Goal: Learn about a topic

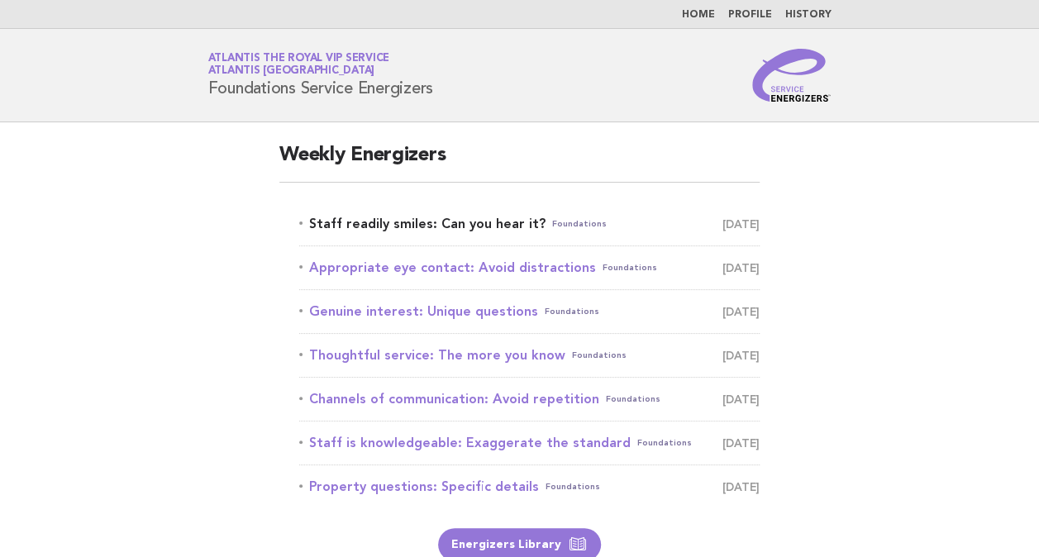
click at [442, 218] on link "Staff readily smiles: Can you hear it? Foundations September 21" at bounding box center [529, 224] width 461 height 23
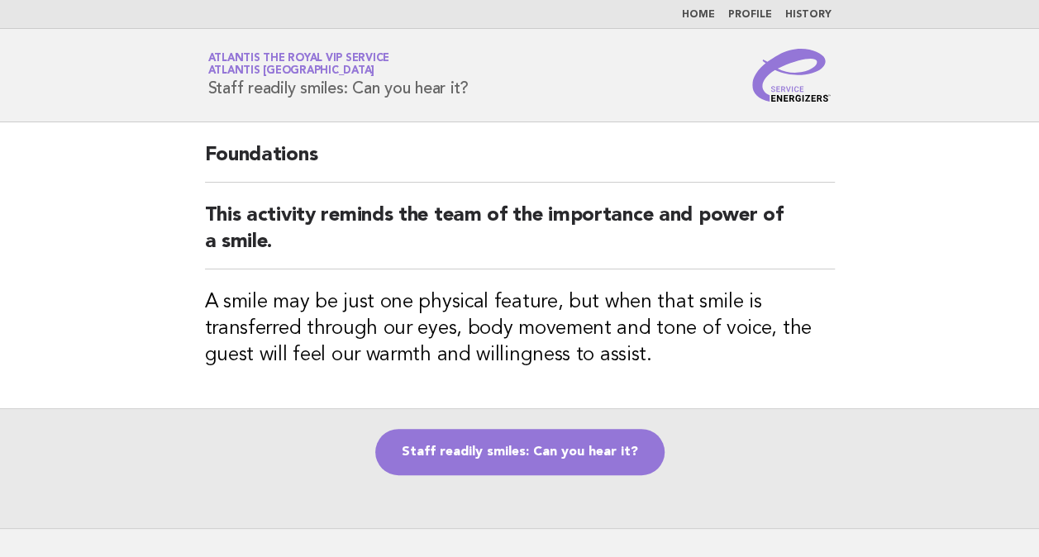
scroll to position [113, 0]
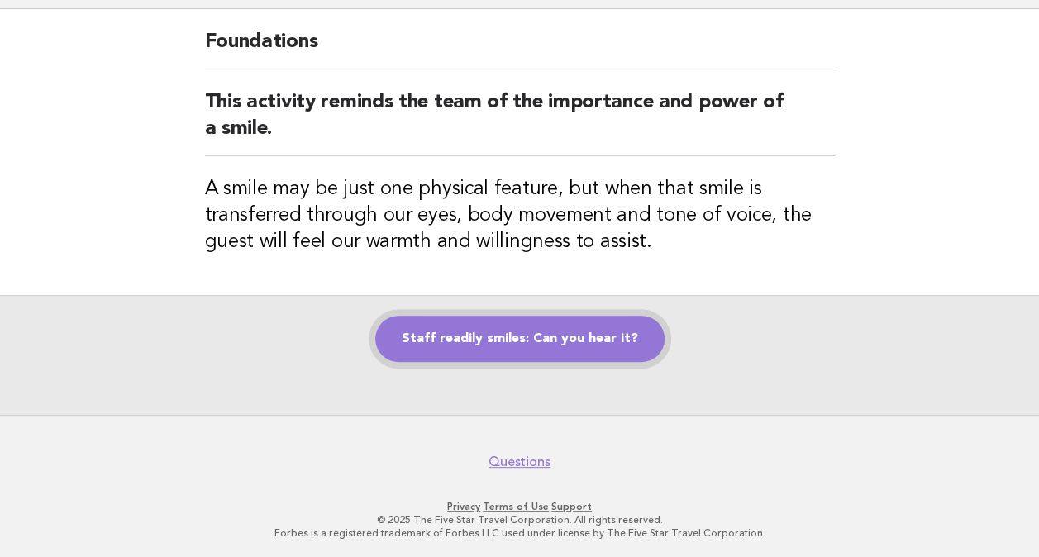
click at [589, 351] on link "Staff readily smiles: Can you hear it?" at bounding box center [519, 339] width 289 height 46
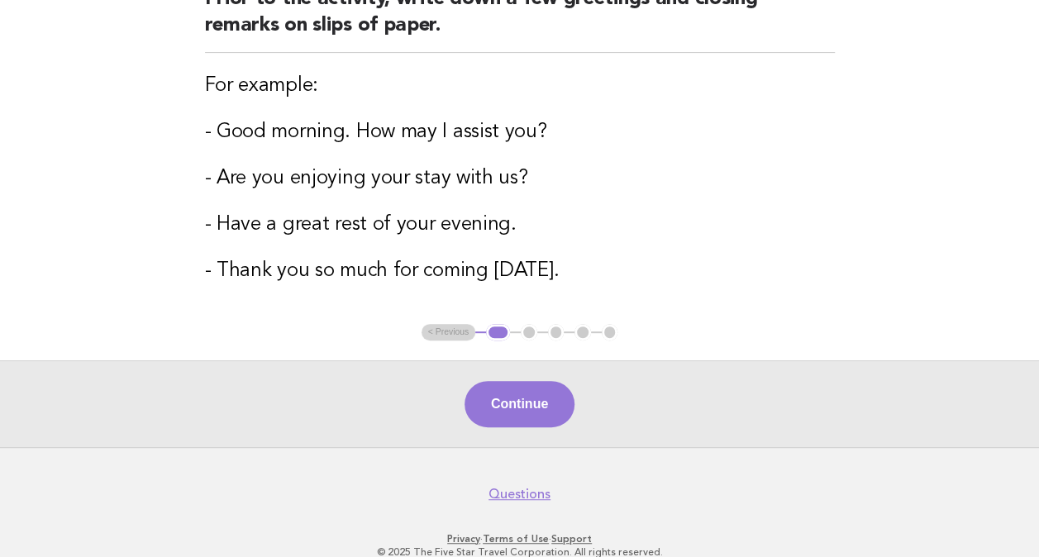
scroll to position [241, 0]
click at [533, 408] on button "Continue" at bounding box center [520, 403] width 110 height 46
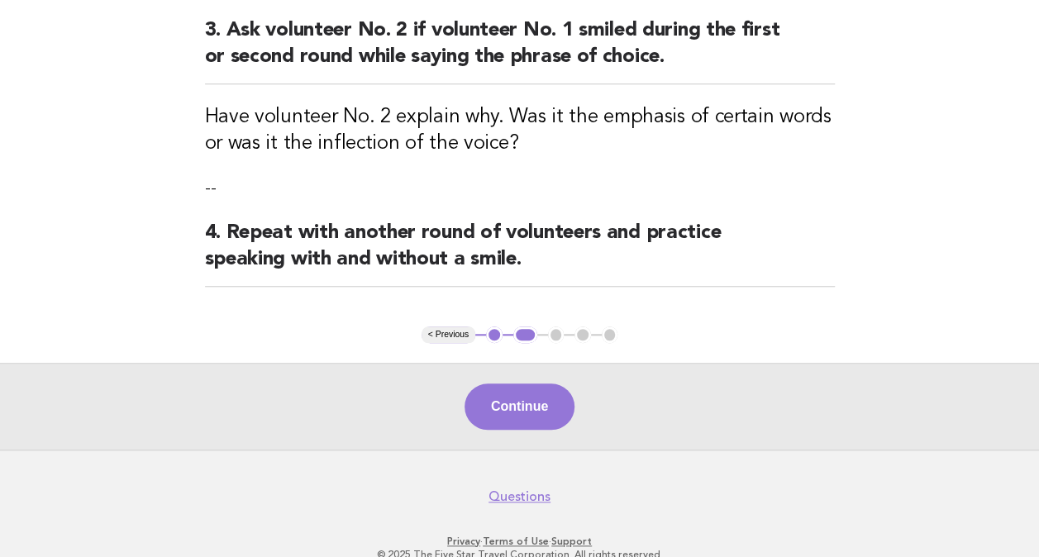
scroll to position [620, 0]
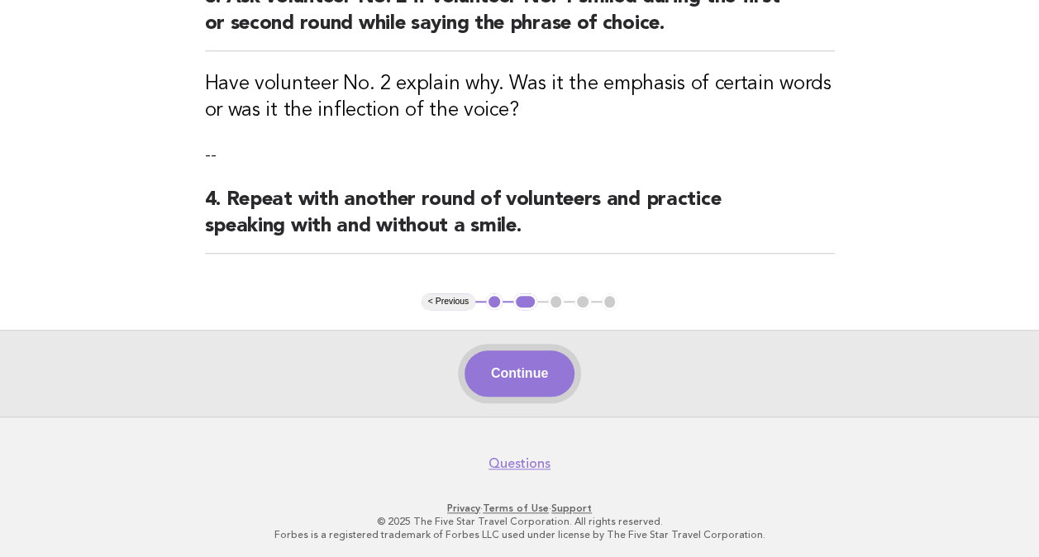
click at [528, 381] on button "Continue" at bounding box center [520, 374] width 110 height 46
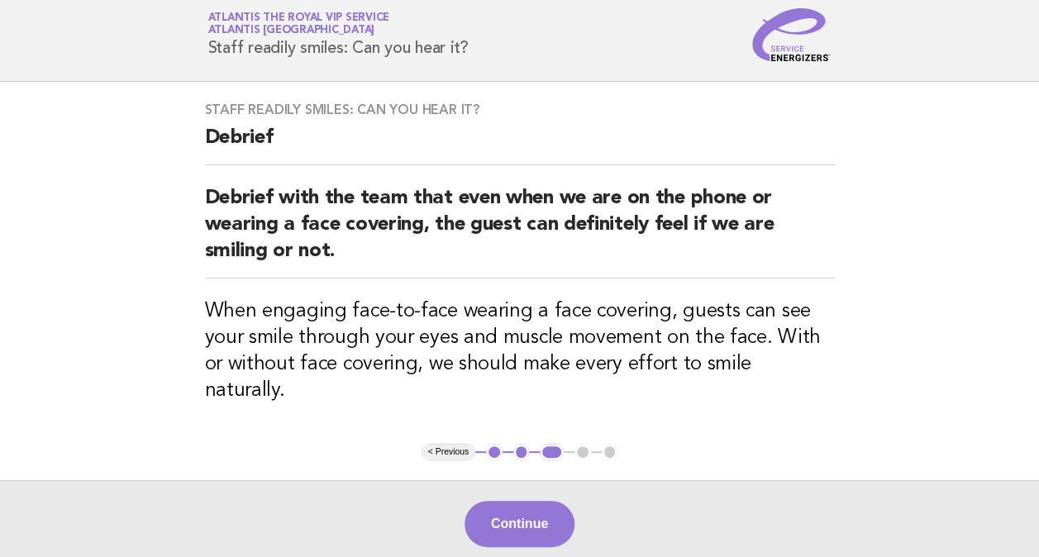
scroll to position [41, 0]
click at [518, 500] on button "Continue" at bounding box center [520, 523] width 110 height 46
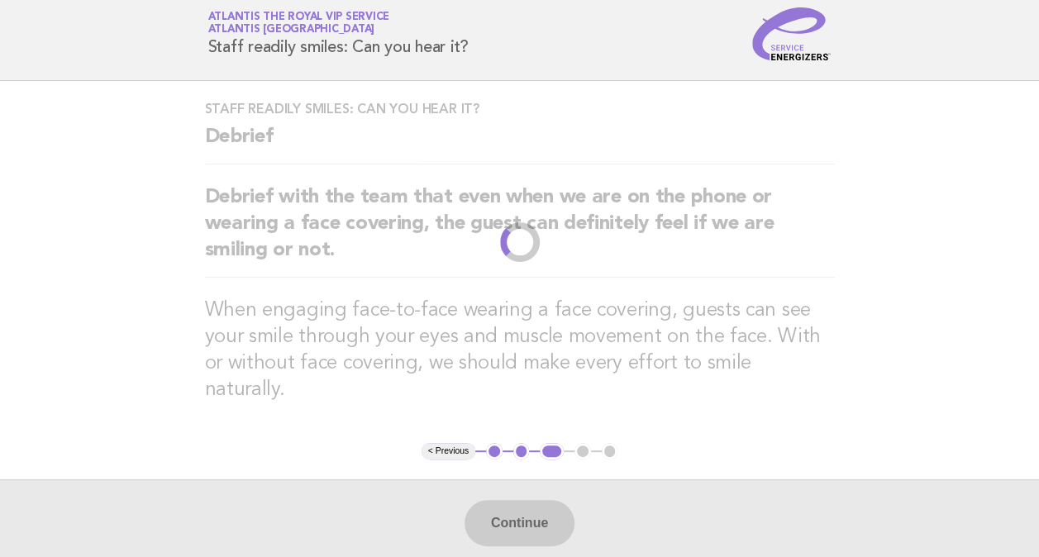
scroll to position [0, 0]
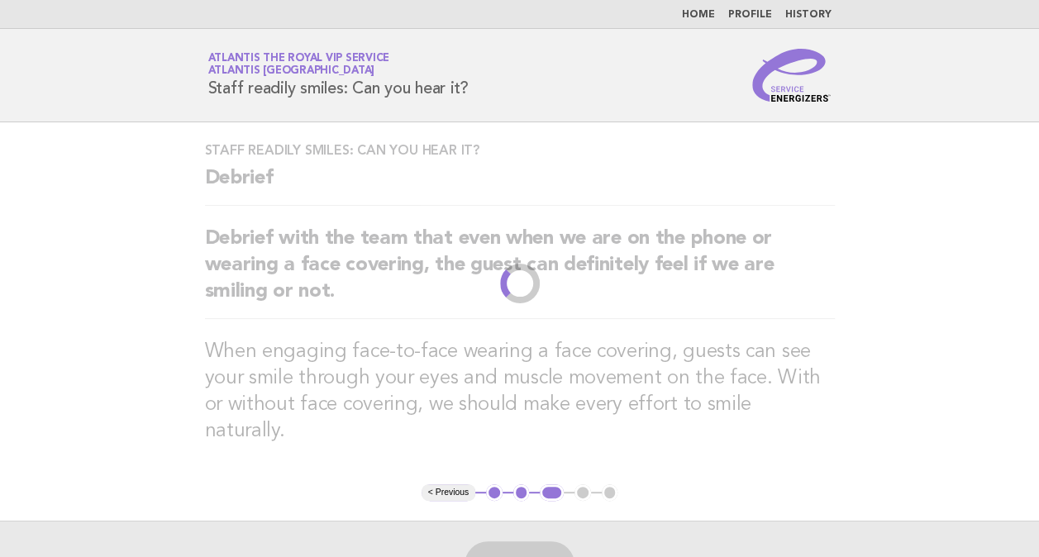
click at [688, 375] on h3 "When engaging face-to-face wearing a face covering, guests can see your smile t…" at bounding box center [520, 392] width 630 height 106
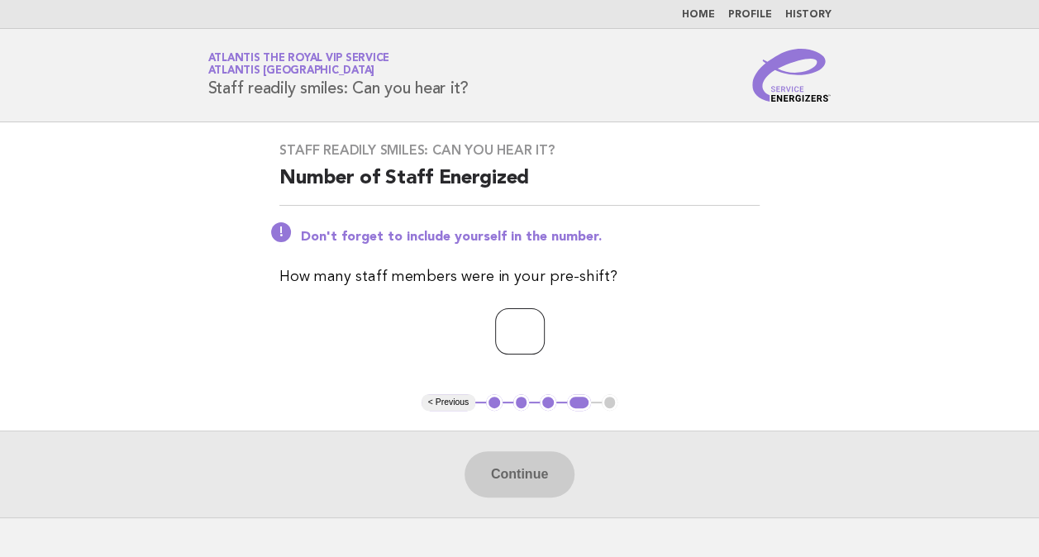
click at [520, 337] on input "number" at bounding box center [520, 331] width 50 height 46
type input "**"
click at [526, 481] on button "Continue" at bounding box center [520, 474] width 110 height 46
